Goal: Check status: Check status

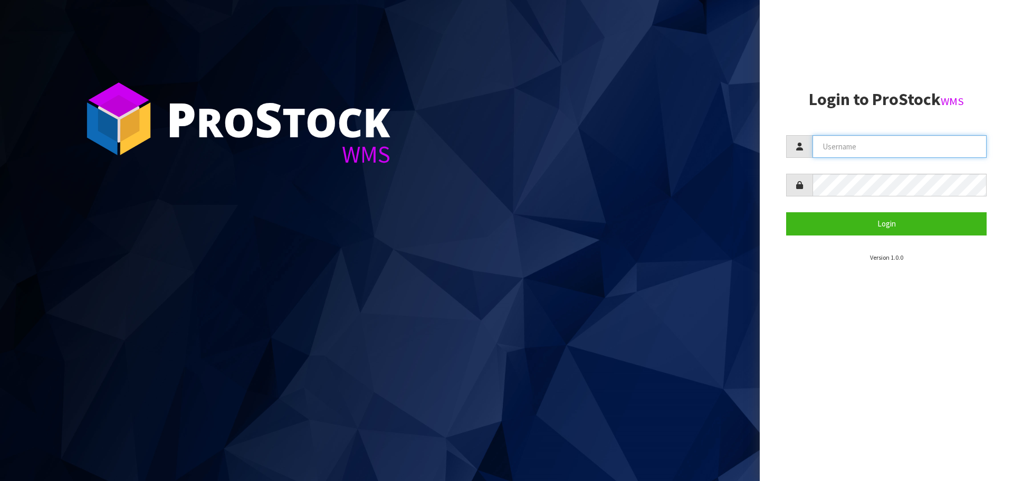
click at [830, 146] on input "text" at bounding box center [900, 146] width 174 height 23
type input "[EMAIL_ADDRESS][DOMAIN_NAME]"
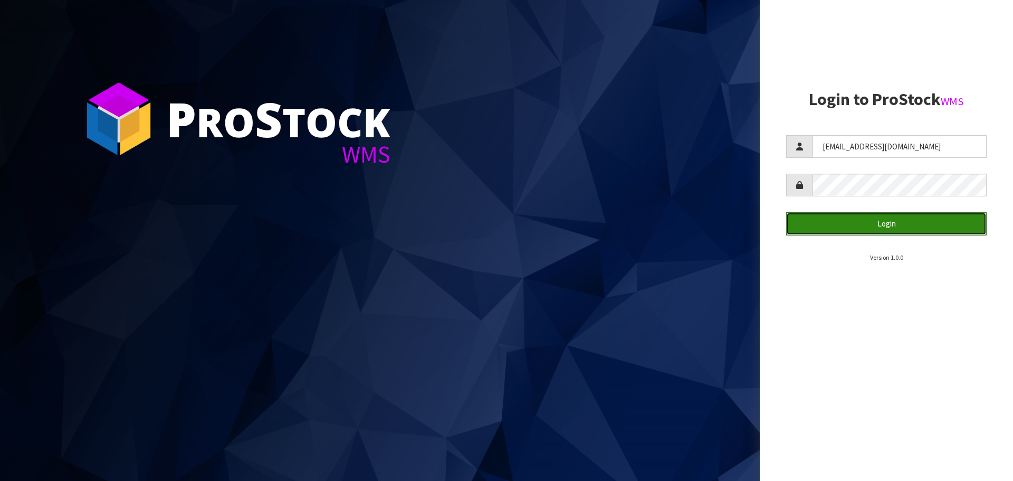
click at [891, 228] on button "Login" at bounding box center [886, 223] width 201 height 23
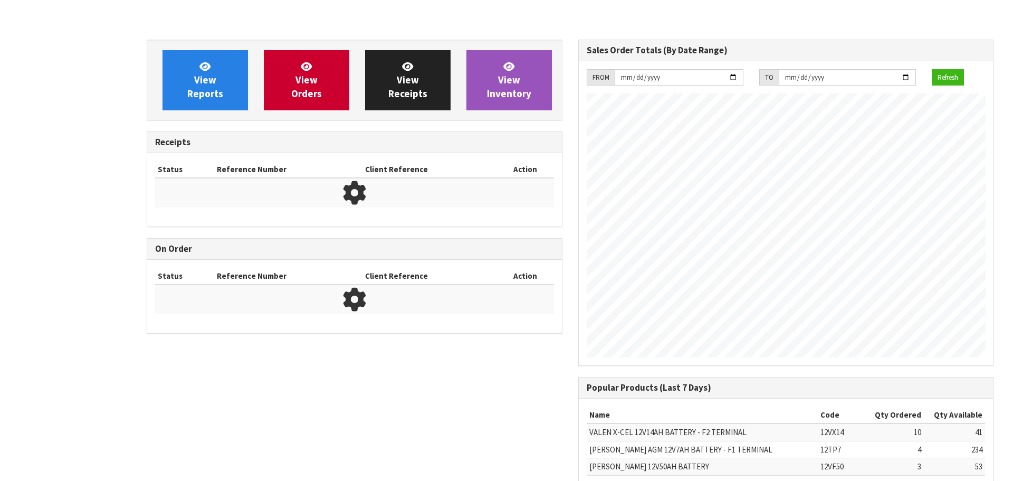
scroll to position [585, 431]
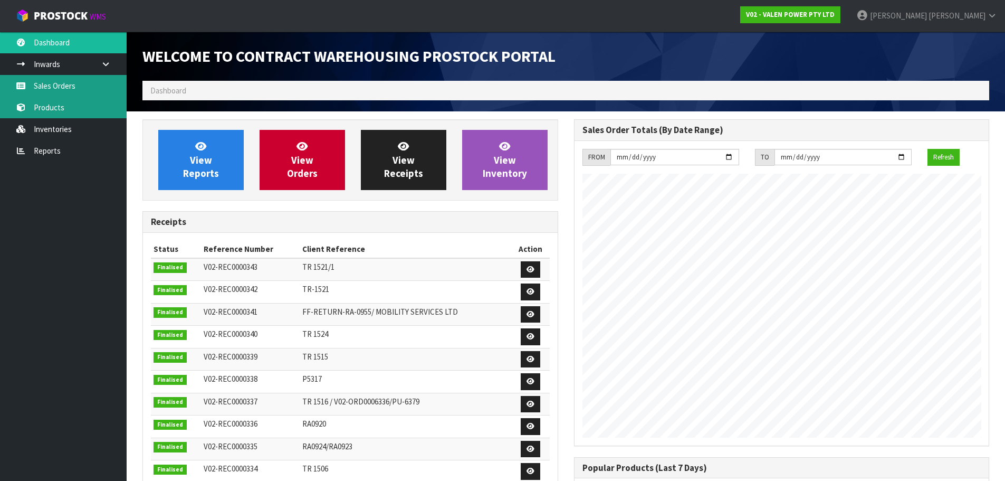
drag, startPoint x: 78, startPoint y: 96, endPoint x: 101, endPoint y: 110, distance: 27.0
click at [78, 96] on link "Sales Orders" at bounding box center [63, 86] width 127 height 22
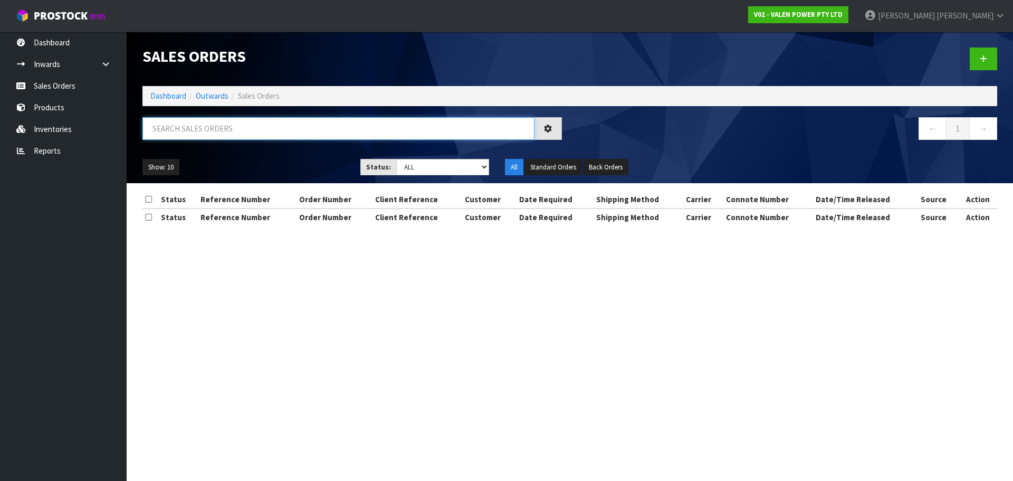
click at [264, 131] on input "text" at bounding box center [338, 128] width 392 height 23
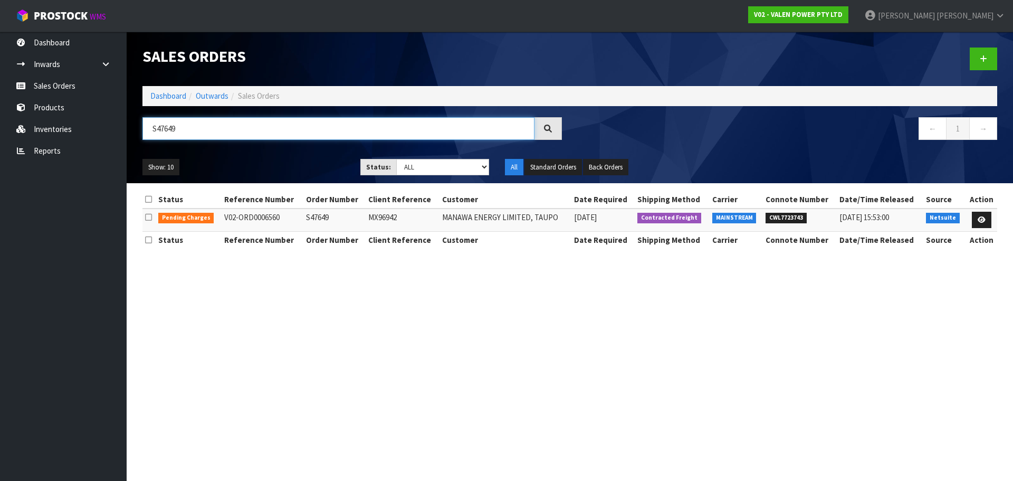
click at [231, 126] on input "S47649" at bounding box center [338, 128] width 392 height 23
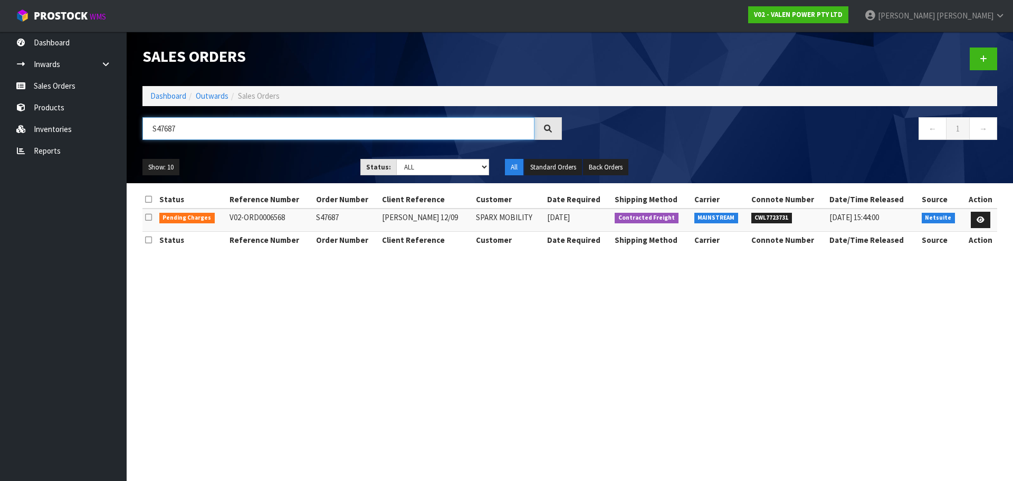
click at [253, 121] on input "S47687" at bounding box center [338, 128] width 392 height 23
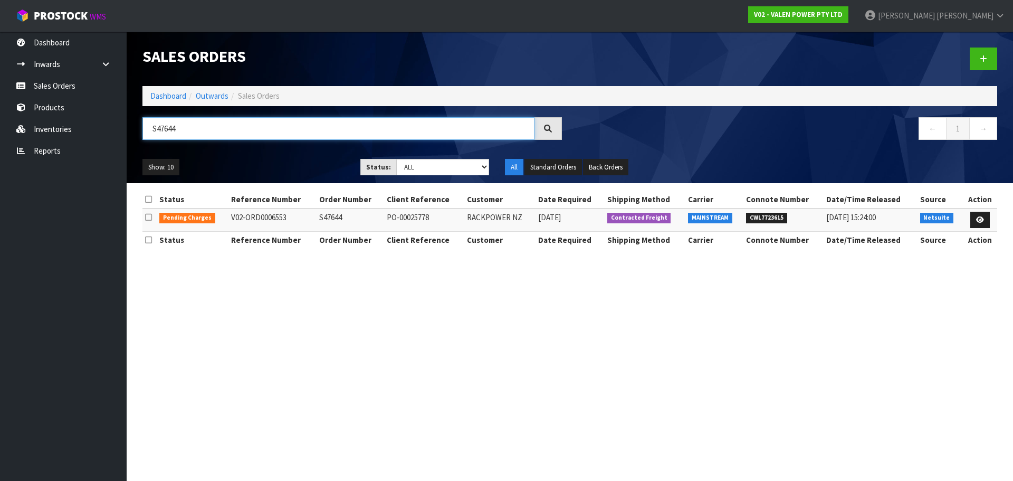
type input "S47644"
